Goal: Navigation & Orientation: Find specific page/section

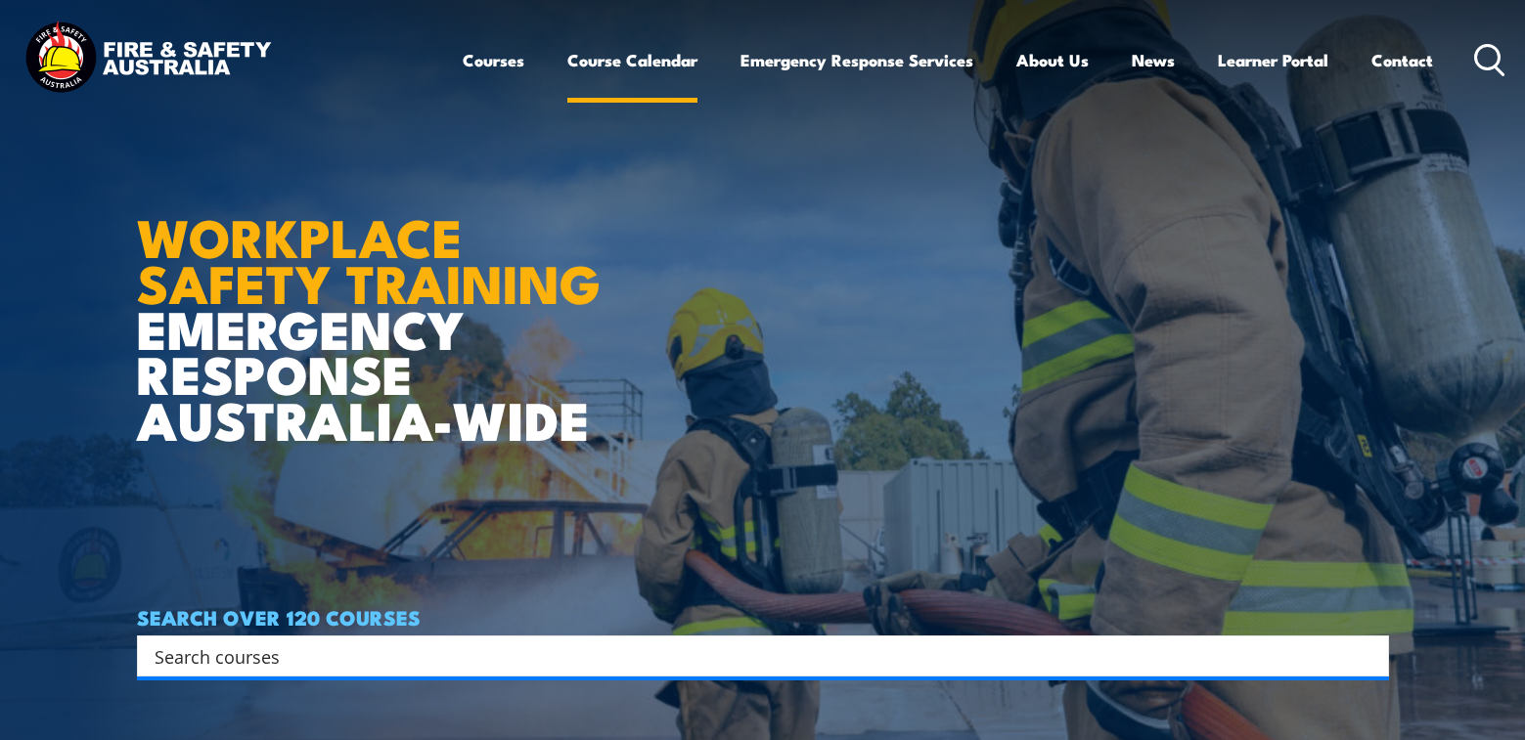
click at [611, 64] on link "Course Calendar" at bounding box center [632, 60] width 130 height 52
click at [607, 62] on link "Course Calendar" at bounding box center [632, 60] width 130 height 52
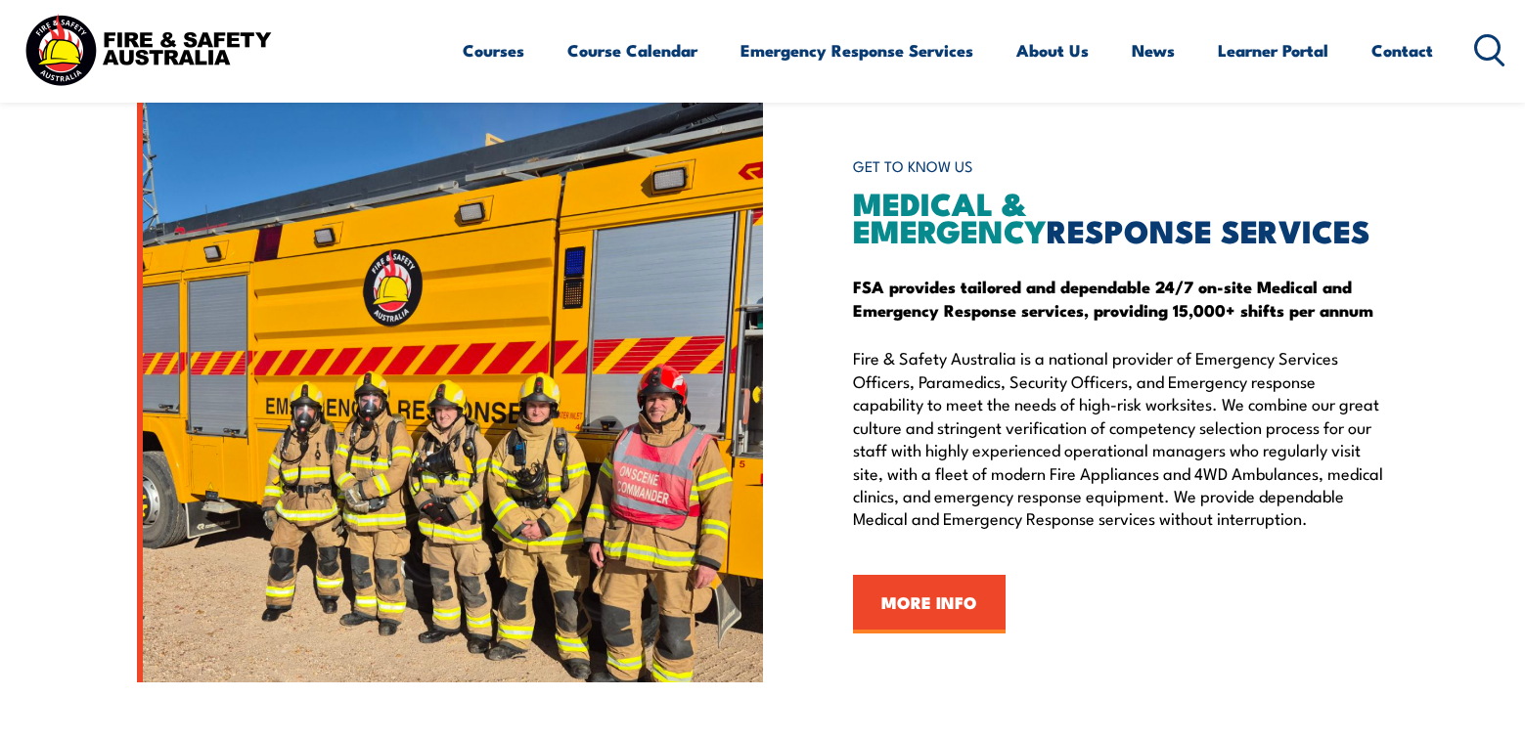
scroll to position [1979, 0]
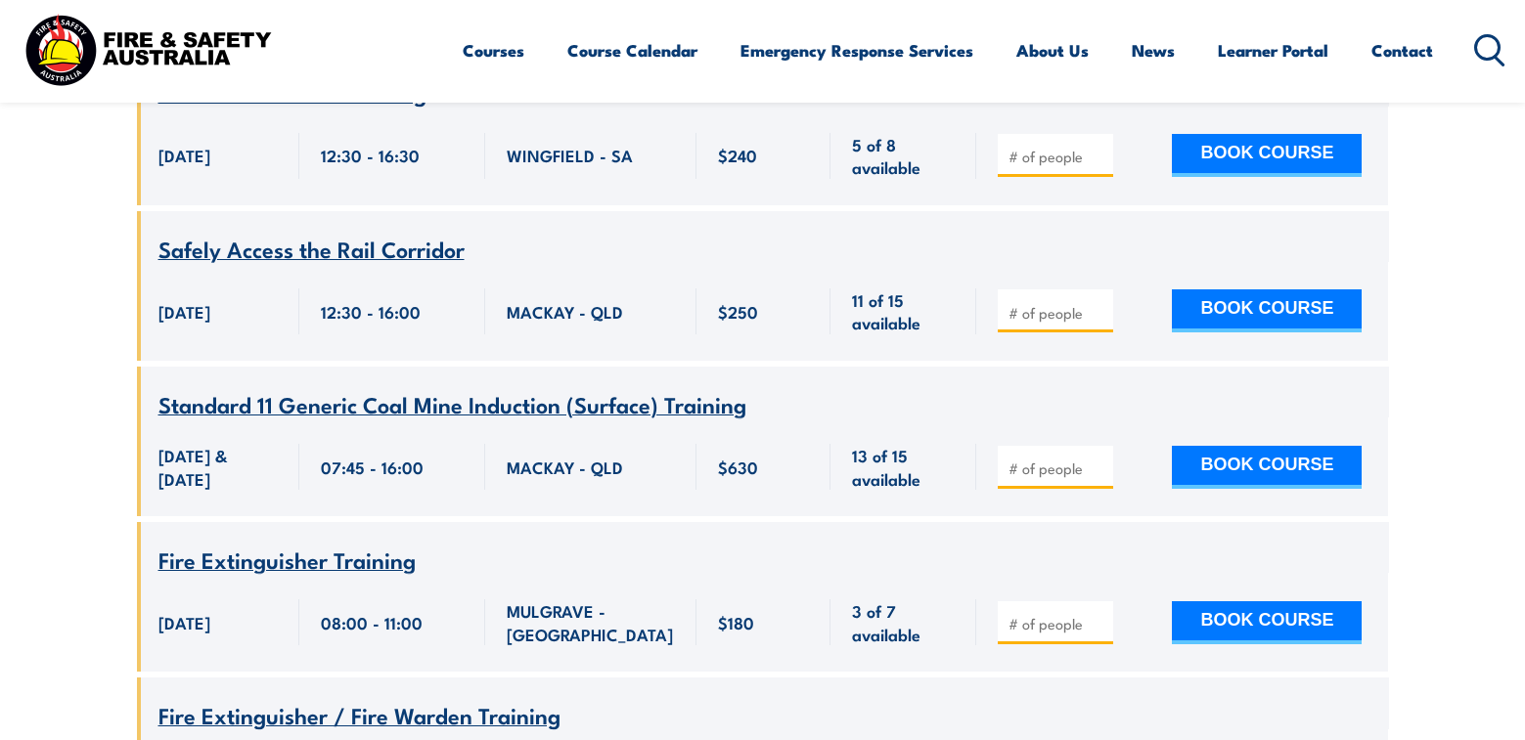
scroll to position [5183, 0]
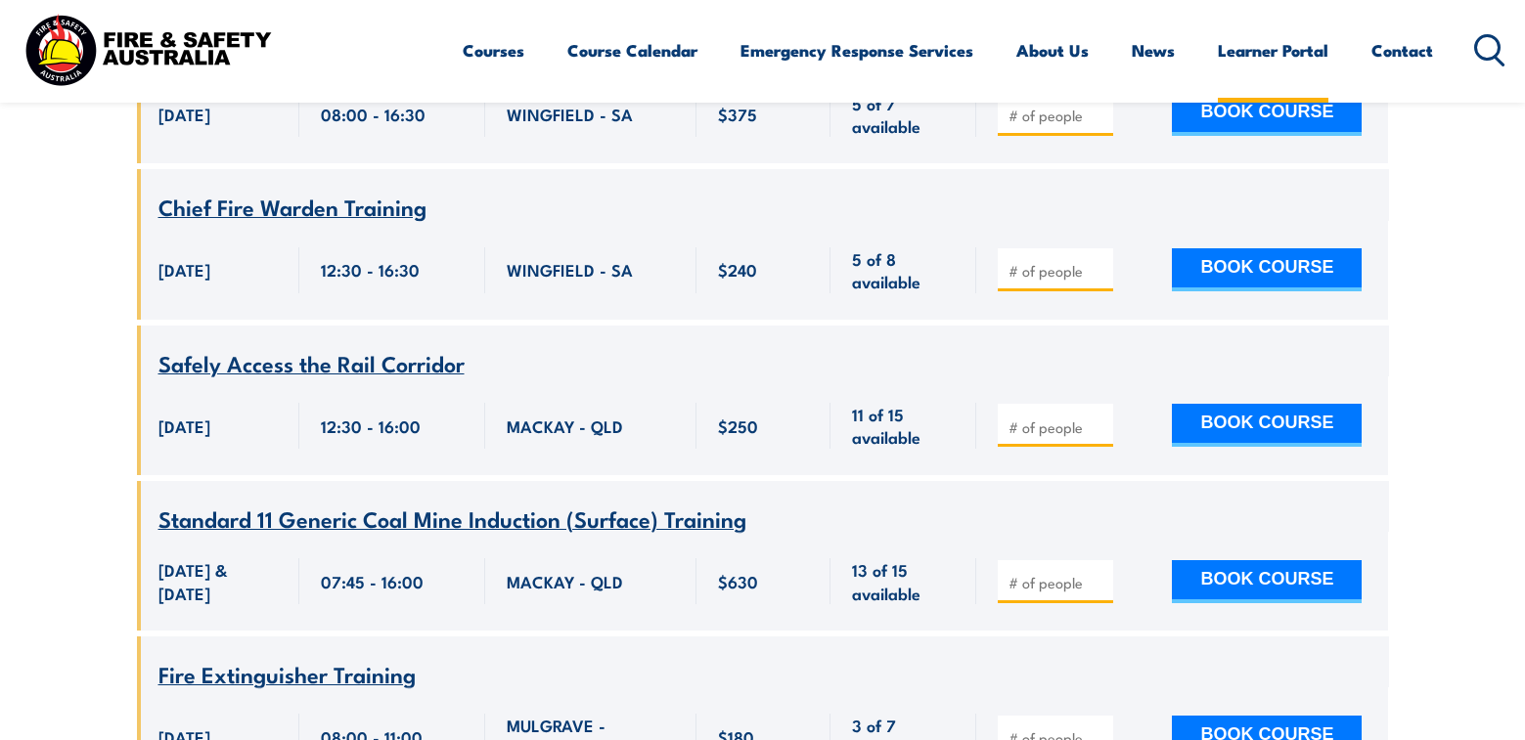
click at [1288, 48] on link "Learner Portal" at bounding box center [1273, 50] width 111 height 52
